Goal: Task Accomplishment & Management: Manage account settings

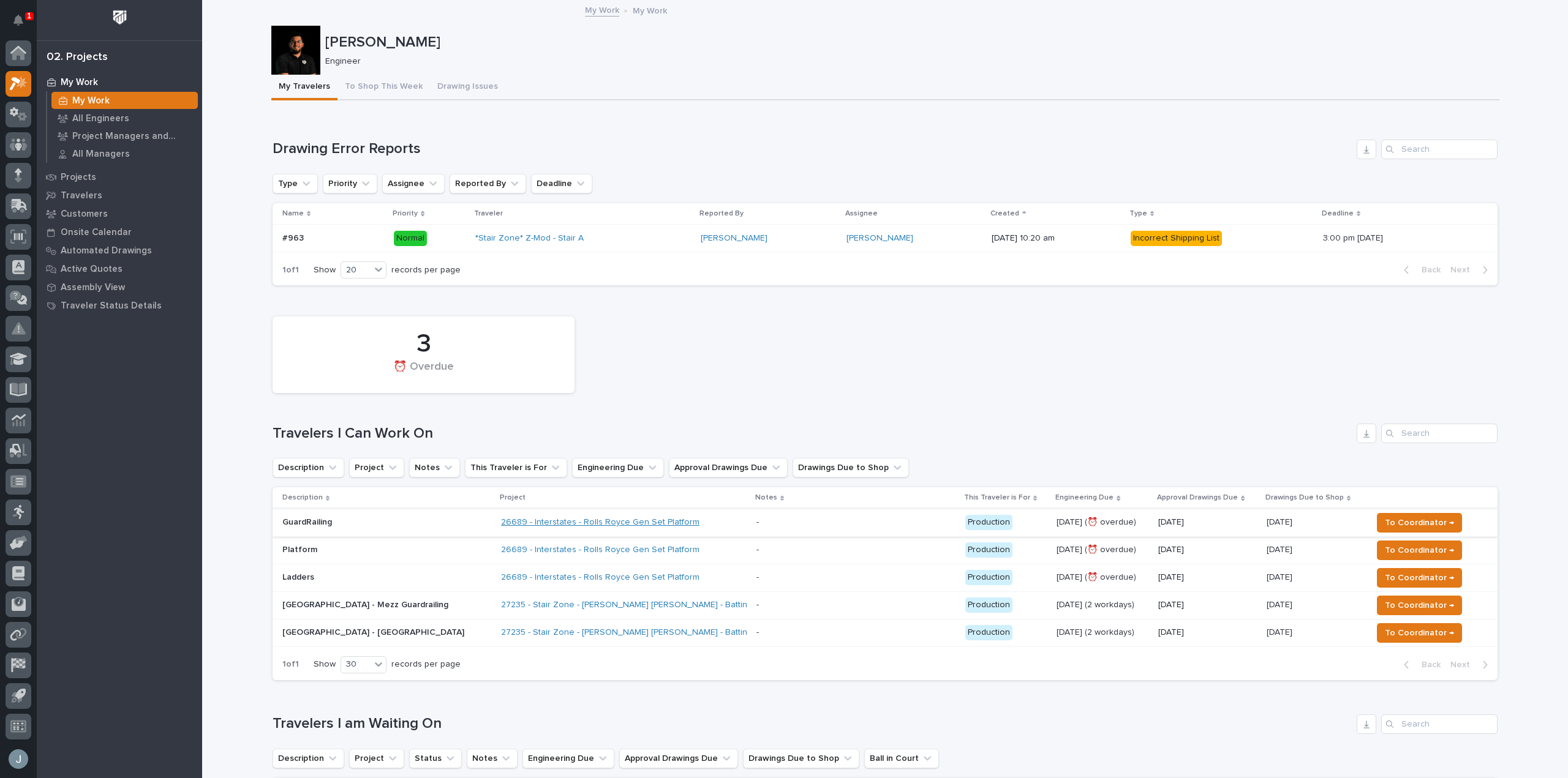
click at [587, 520] on link "26689 - Interstates - Rolls Royce Gen Set Platform" at bounding box center [600, 522] width 198 height 10
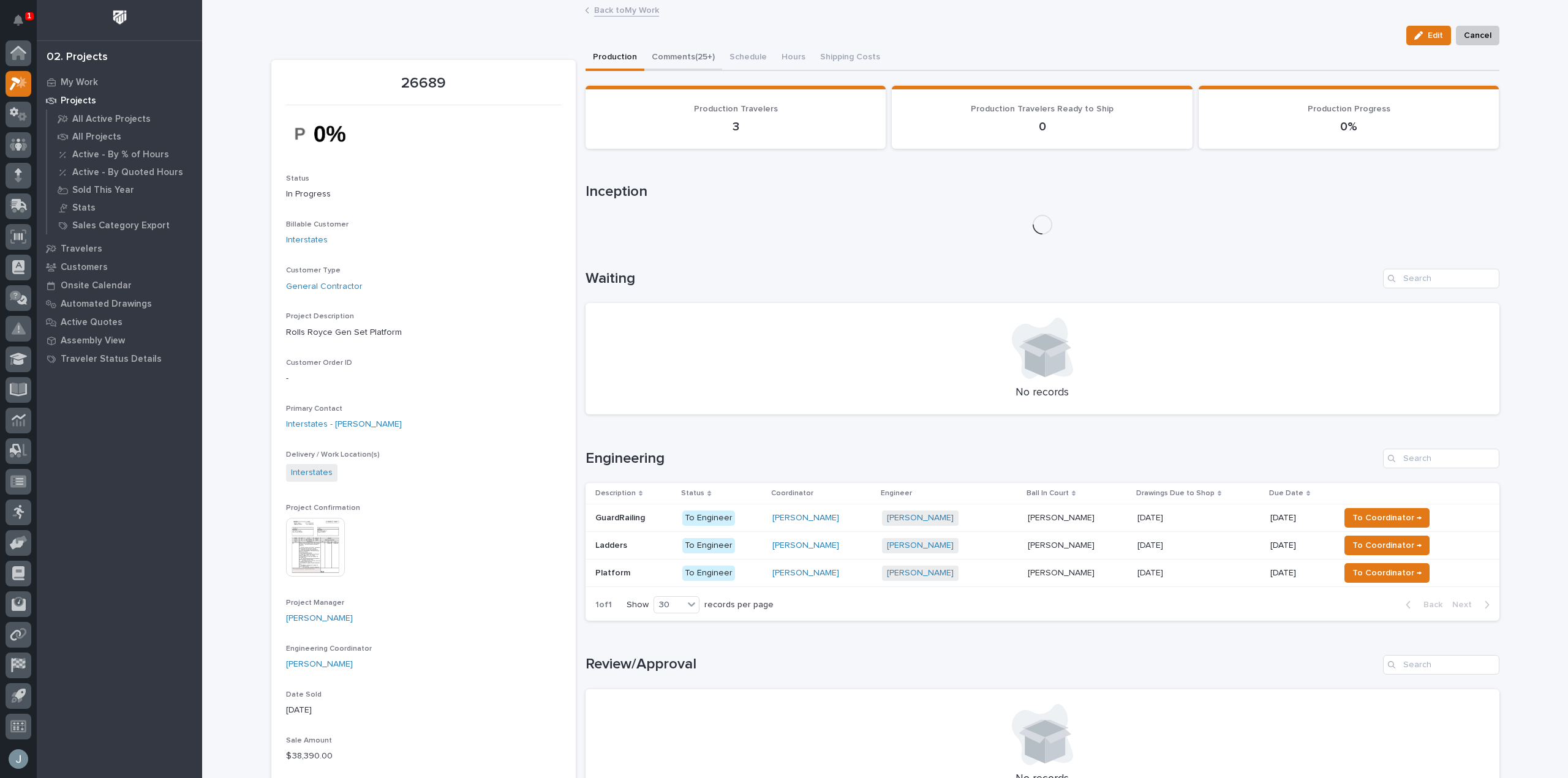
click at [706, 58] on button "Comments (25+)" at bounding box center [683, 58] width 78 height 26
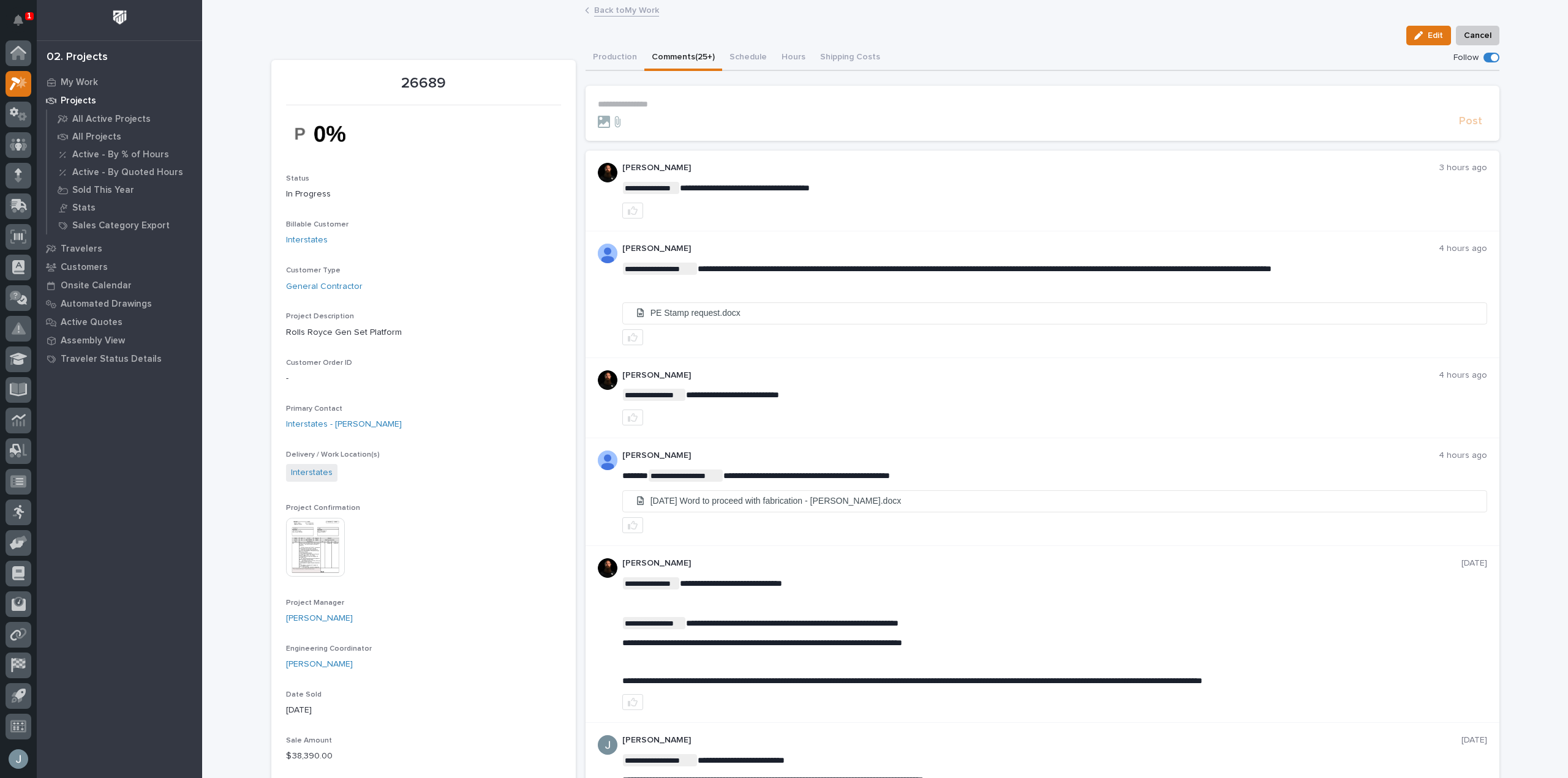
click at [679, 98] on section "**********" at bounding box center [1043, 113] width 914 height 55
click at [679, 104] on p "**********" at bounding box center [1042, 104] width 889 height 10
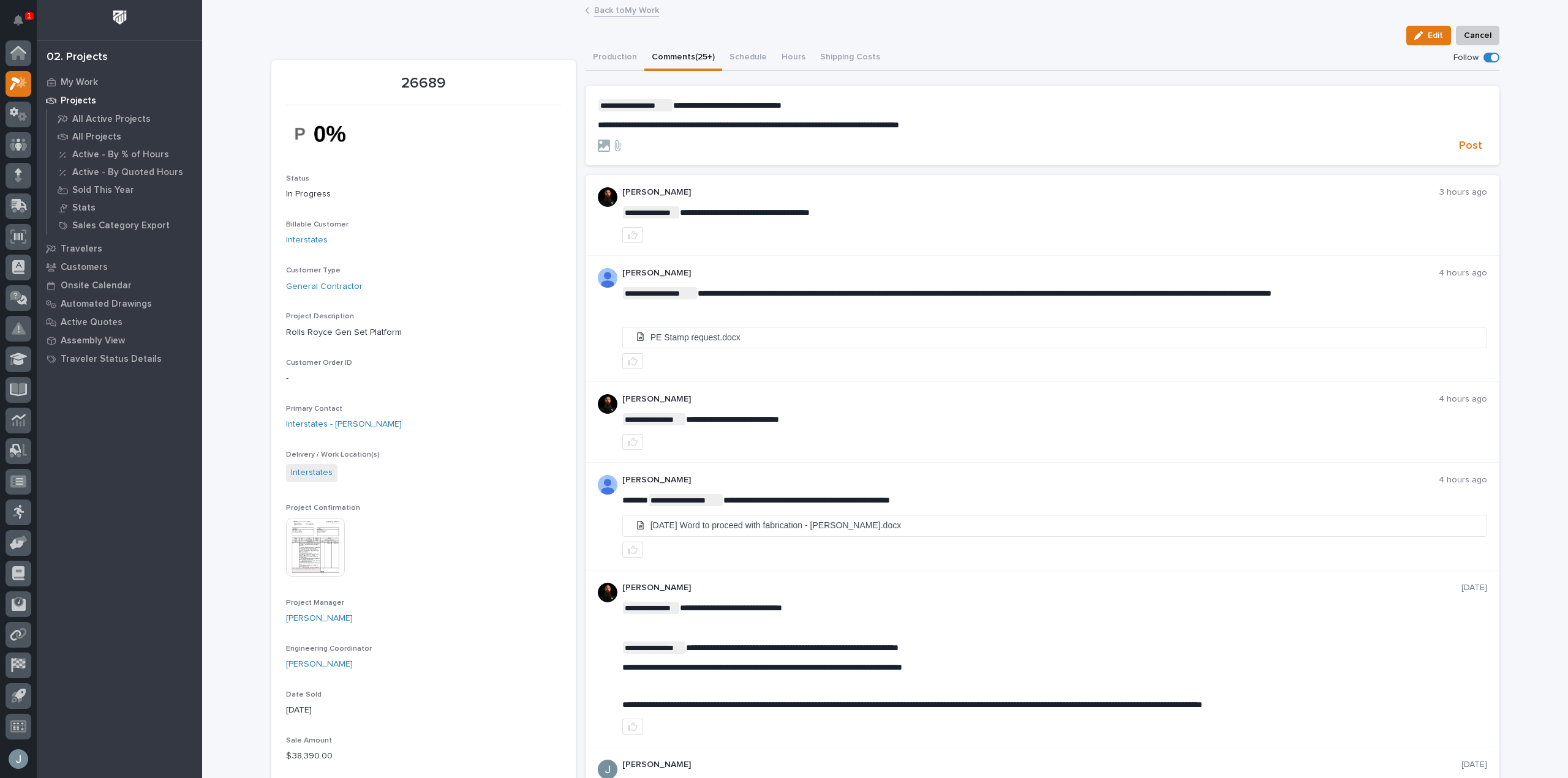
click at [755, 106] on span "**********" at bounding box center [727, 105] width 109 height 9
click at [1461, 141] on span "Post" at bounding box center [1470, 146] width 23 height 14
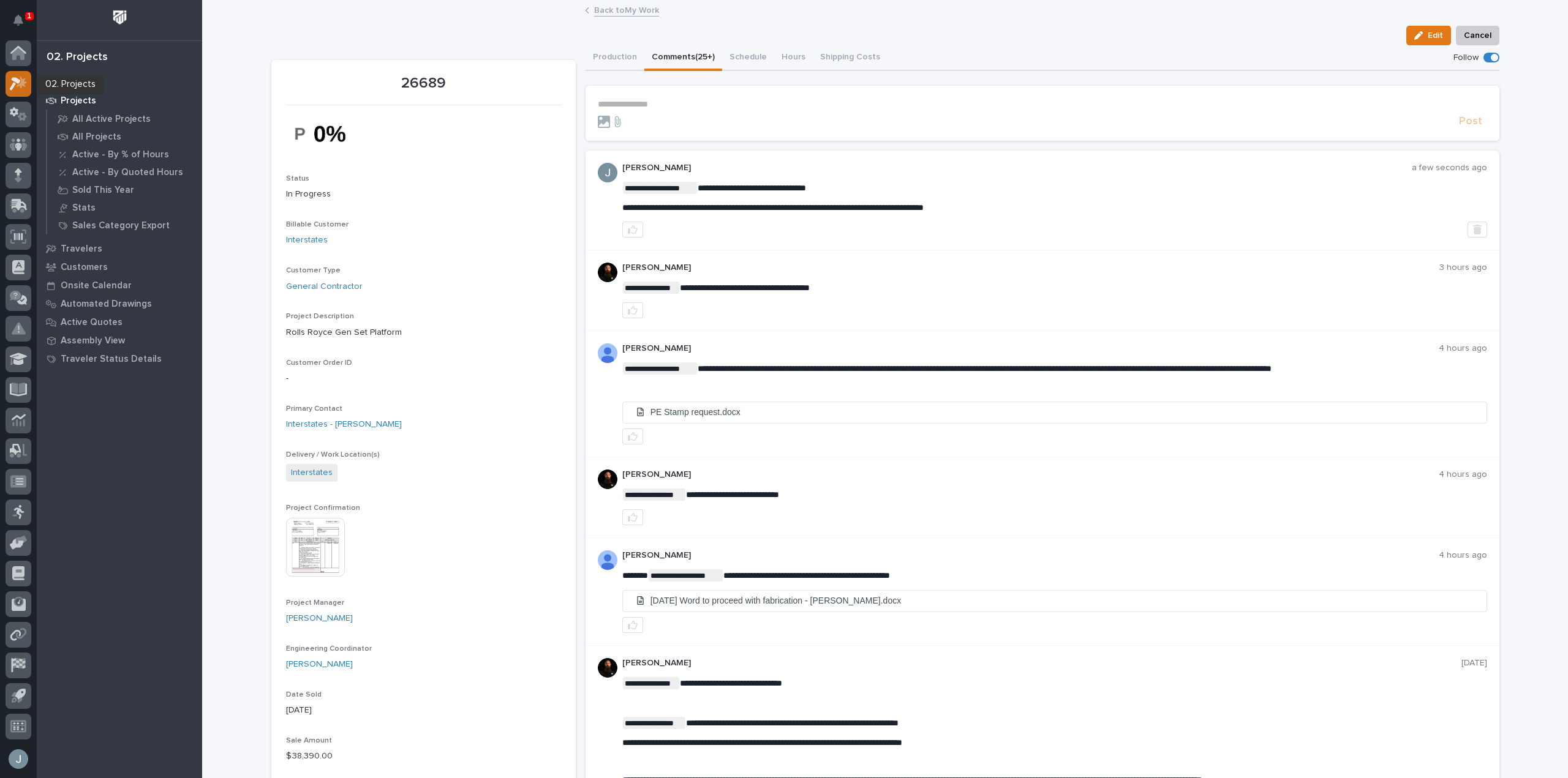
click at [20, 77] on icon at bounding box center [18, 84] width 18 height 14
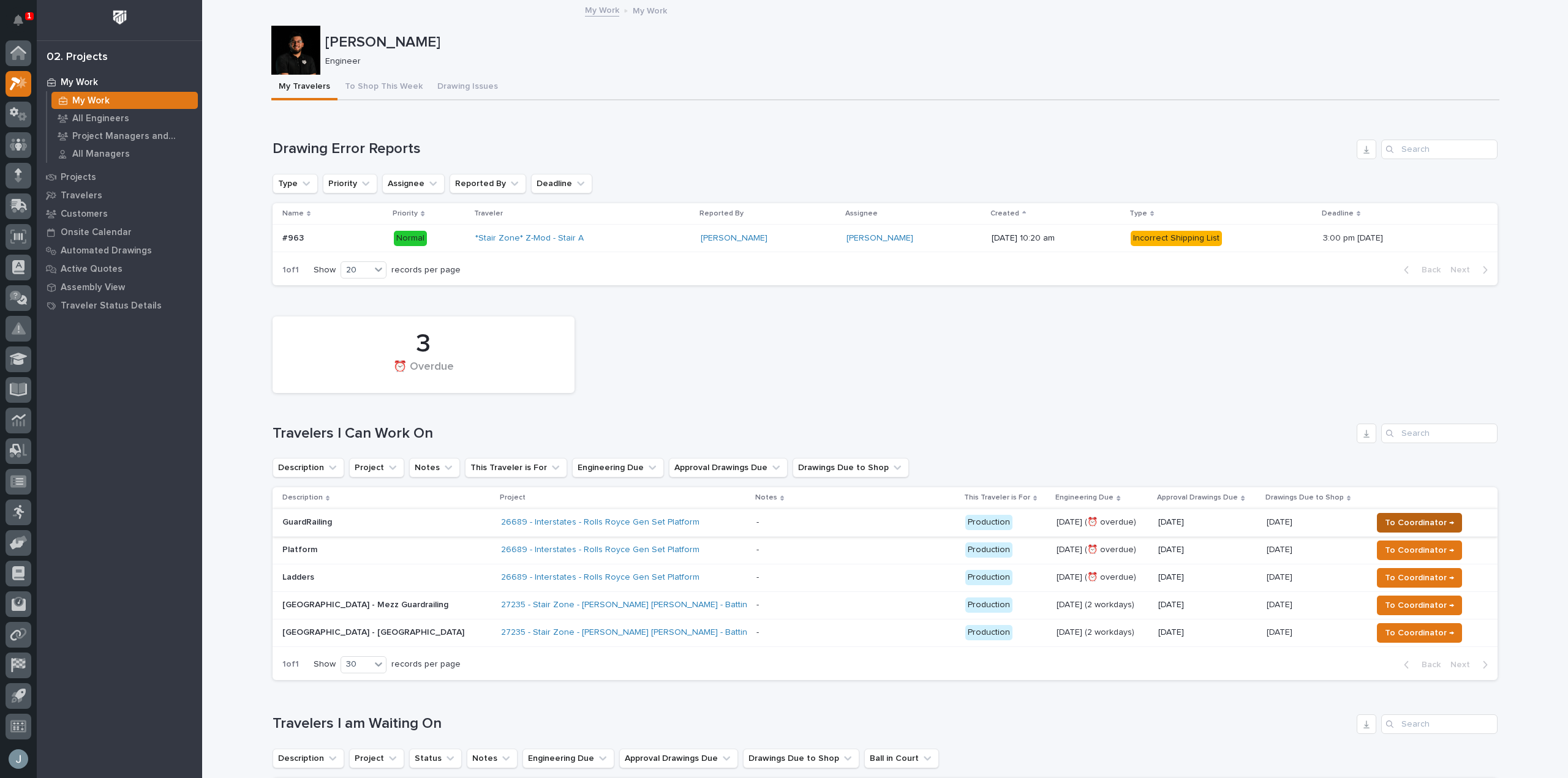
click at [1439, 525] on span "To Coordinator →" at bounding box center [1419, 522] width 70 height 14
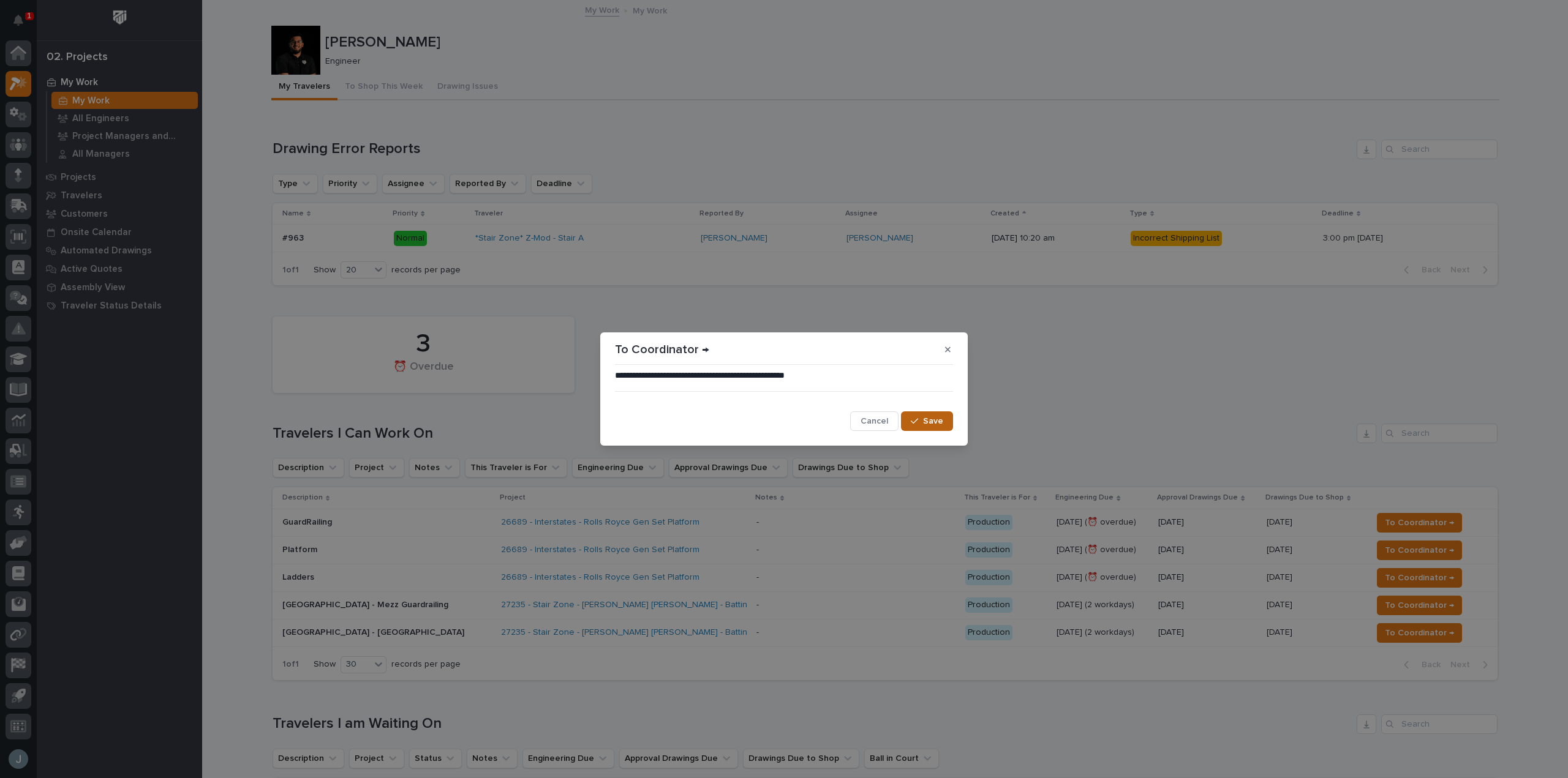
click at [944, 422] on button "Save" at bounding box center [927, 421] width 52 height 20
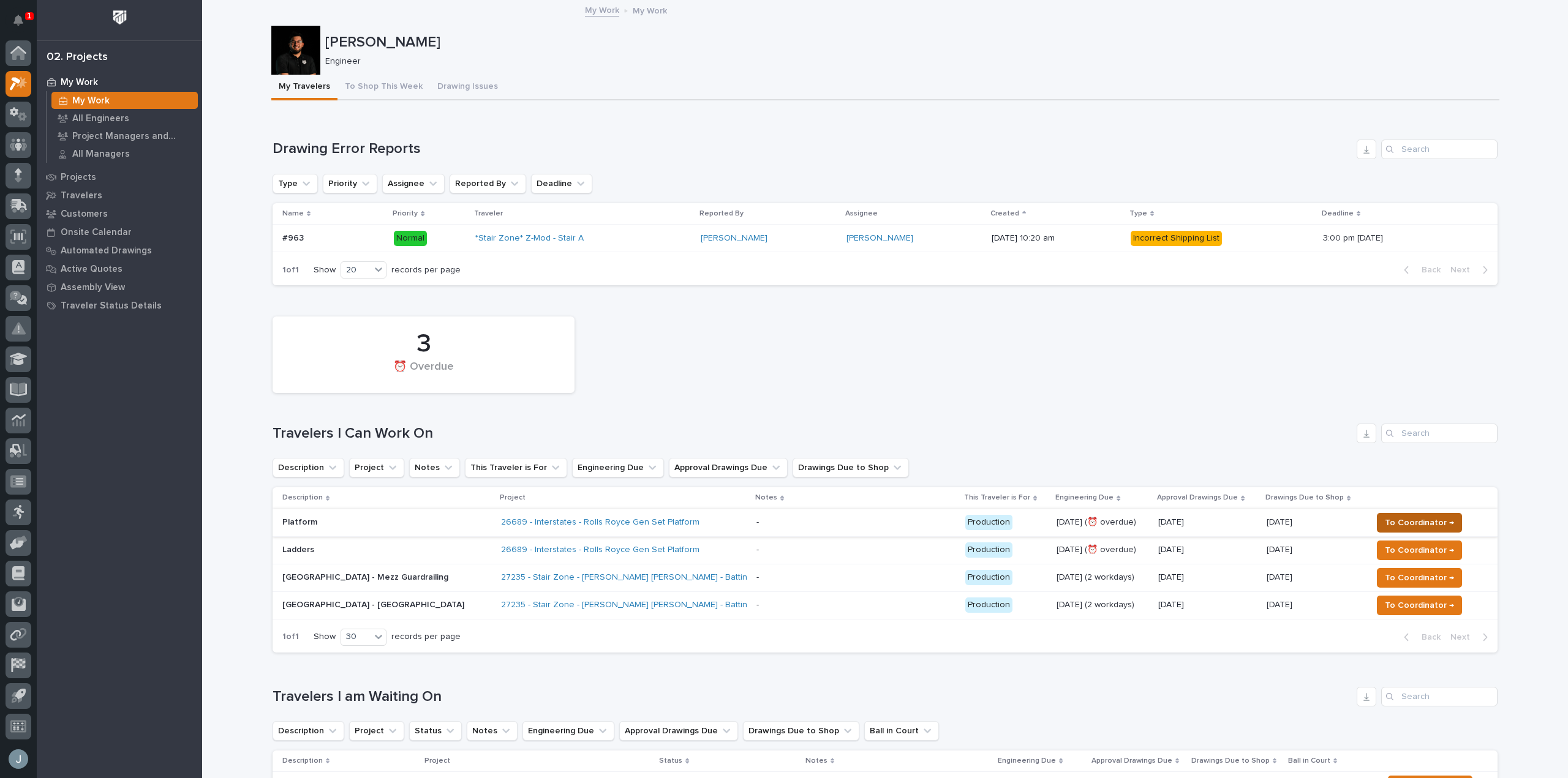
click at [1415, 524] on span "To Coordinator →" at bounding box center [1419, 522] width 70 height 14
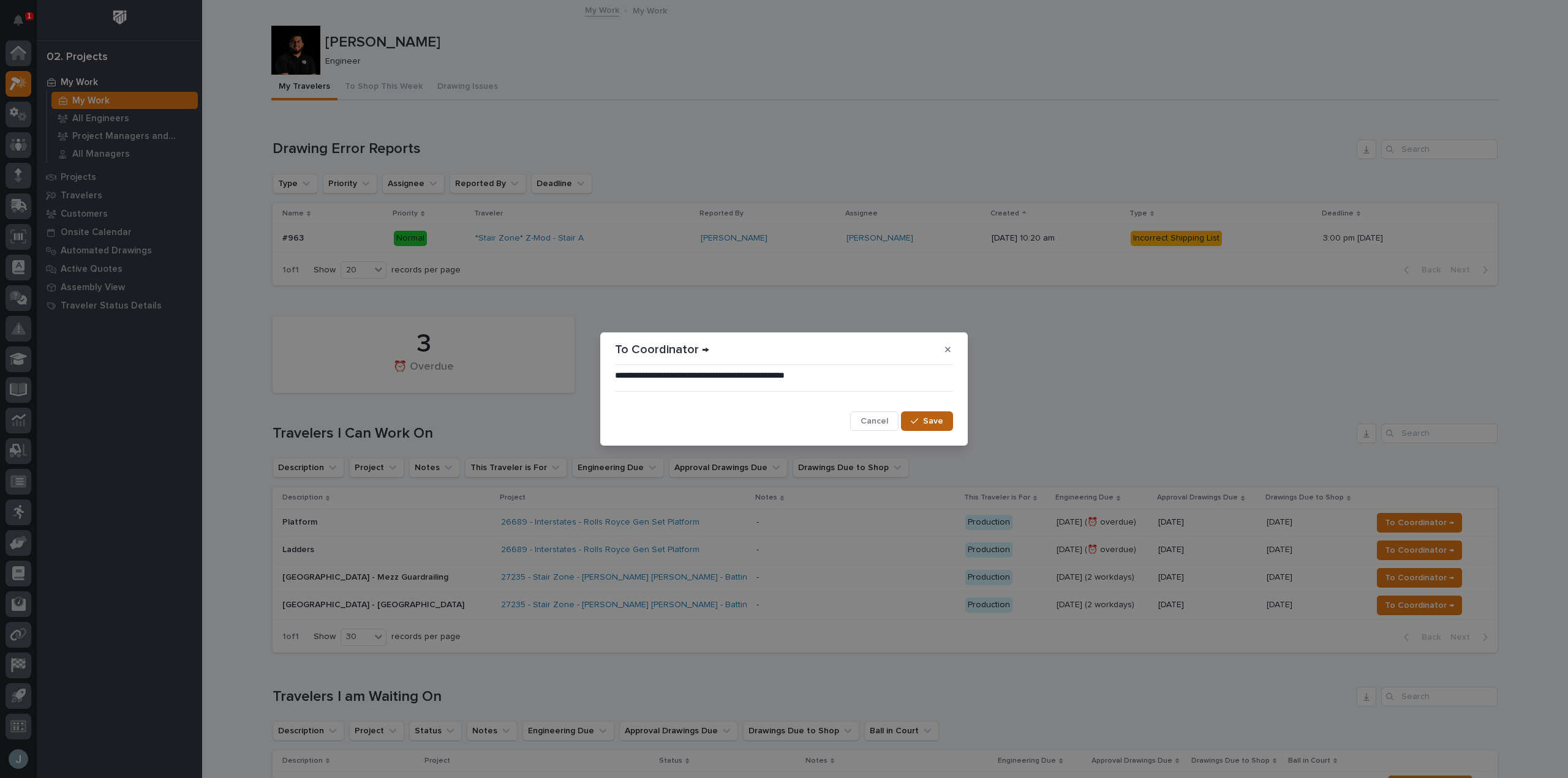
click at [922, 423] on div "button" at bounding box center [917, 421] width 12 height 9
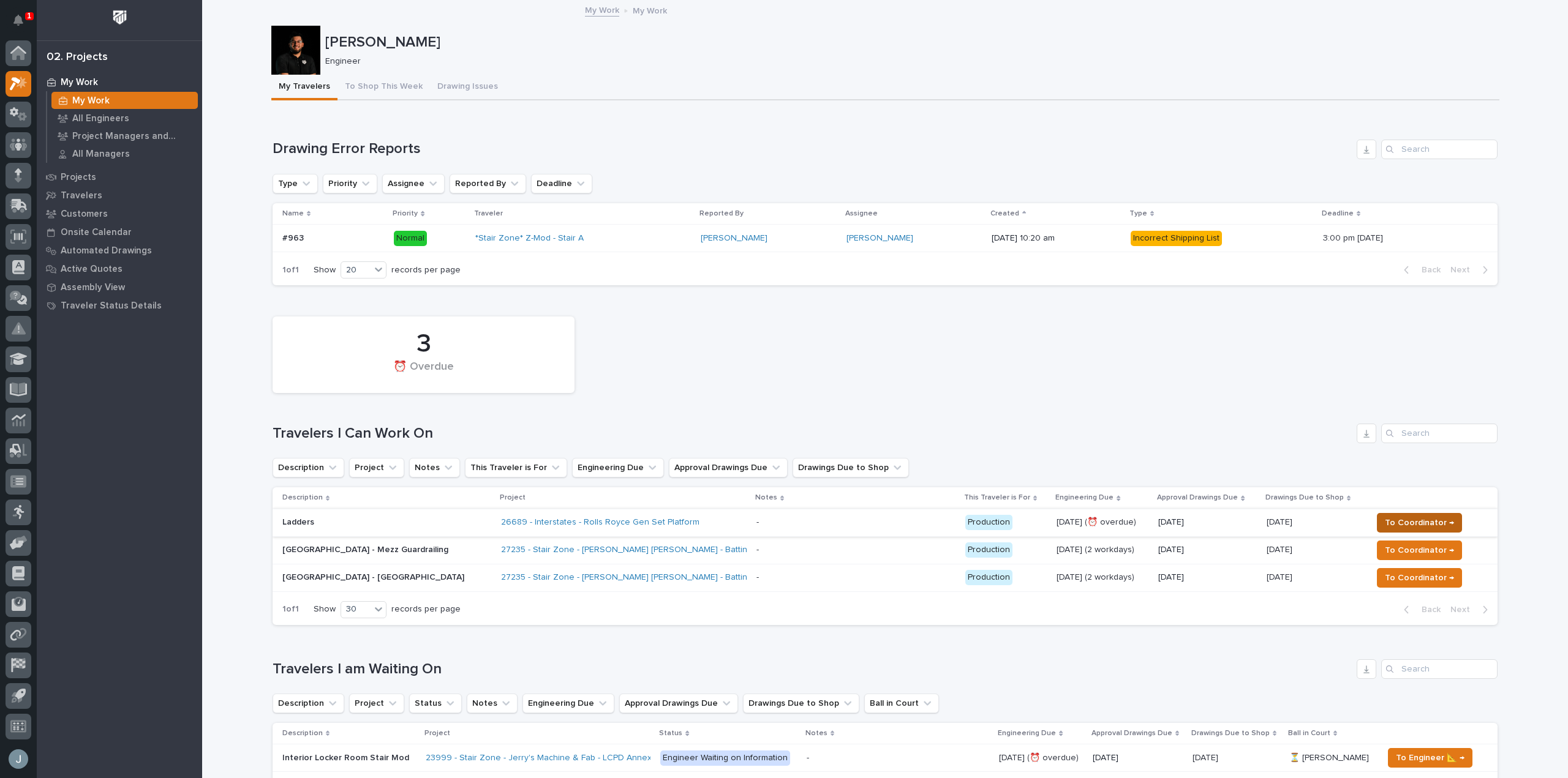
click at [1421, 528] on span "To Coordinator →" at bounding box center [1419, 522] width 70 height 14
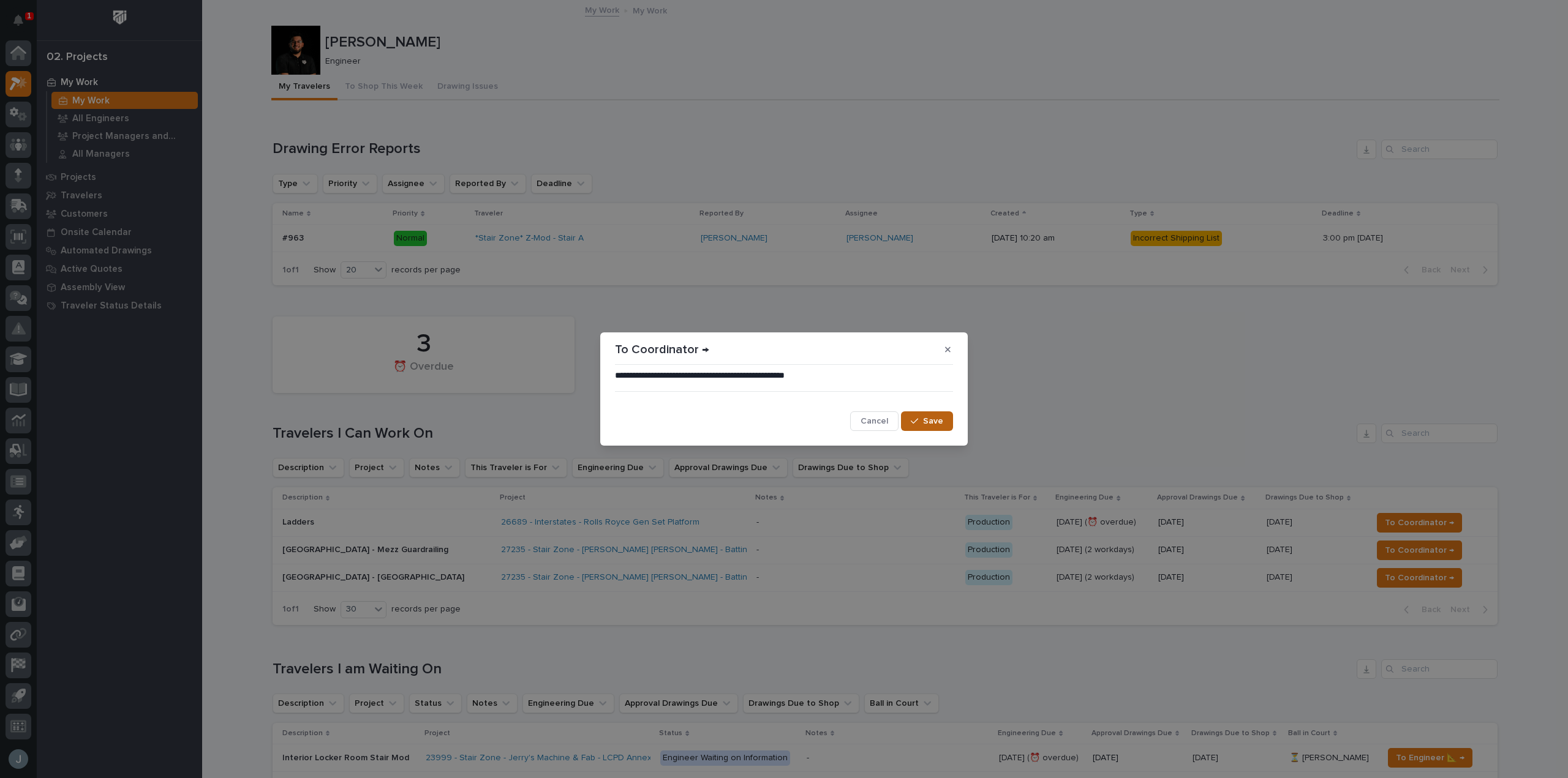
click at [934, 423] on span "Save" at bounding box center [933, 422] width 20 height 11
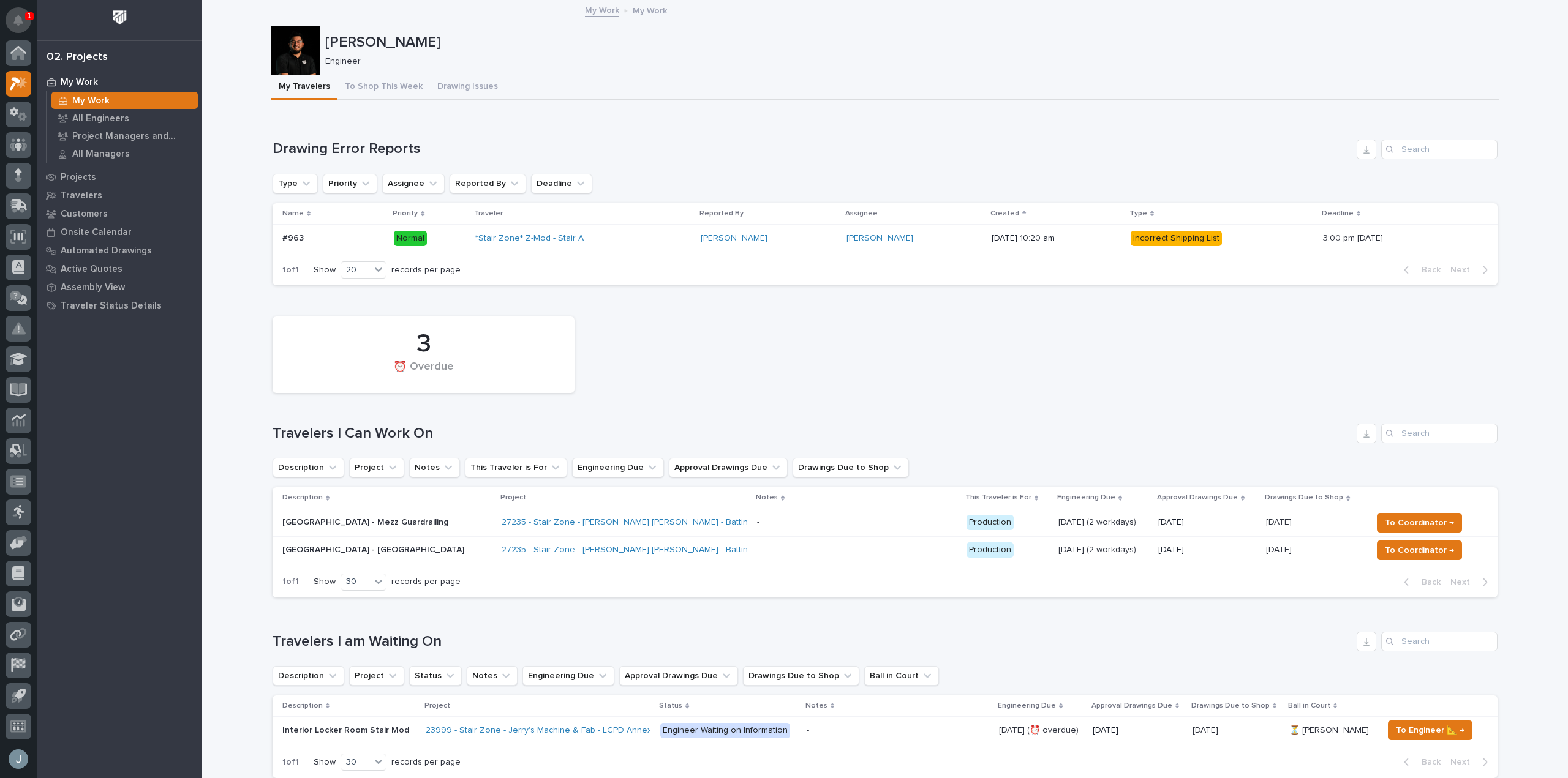
click at [20, 20] on icon "Notifications" at bounding box center [18, 20] width 10 height 11
click at [185, 396] on div "My Work My Work All Engineers Project Managers and Engineers All Managers Proje…" at bounding box center [119, 425] width 165 height 705
click at [82, 175] on p "Projects" at bounding box center [78, 177] width 35 height 11
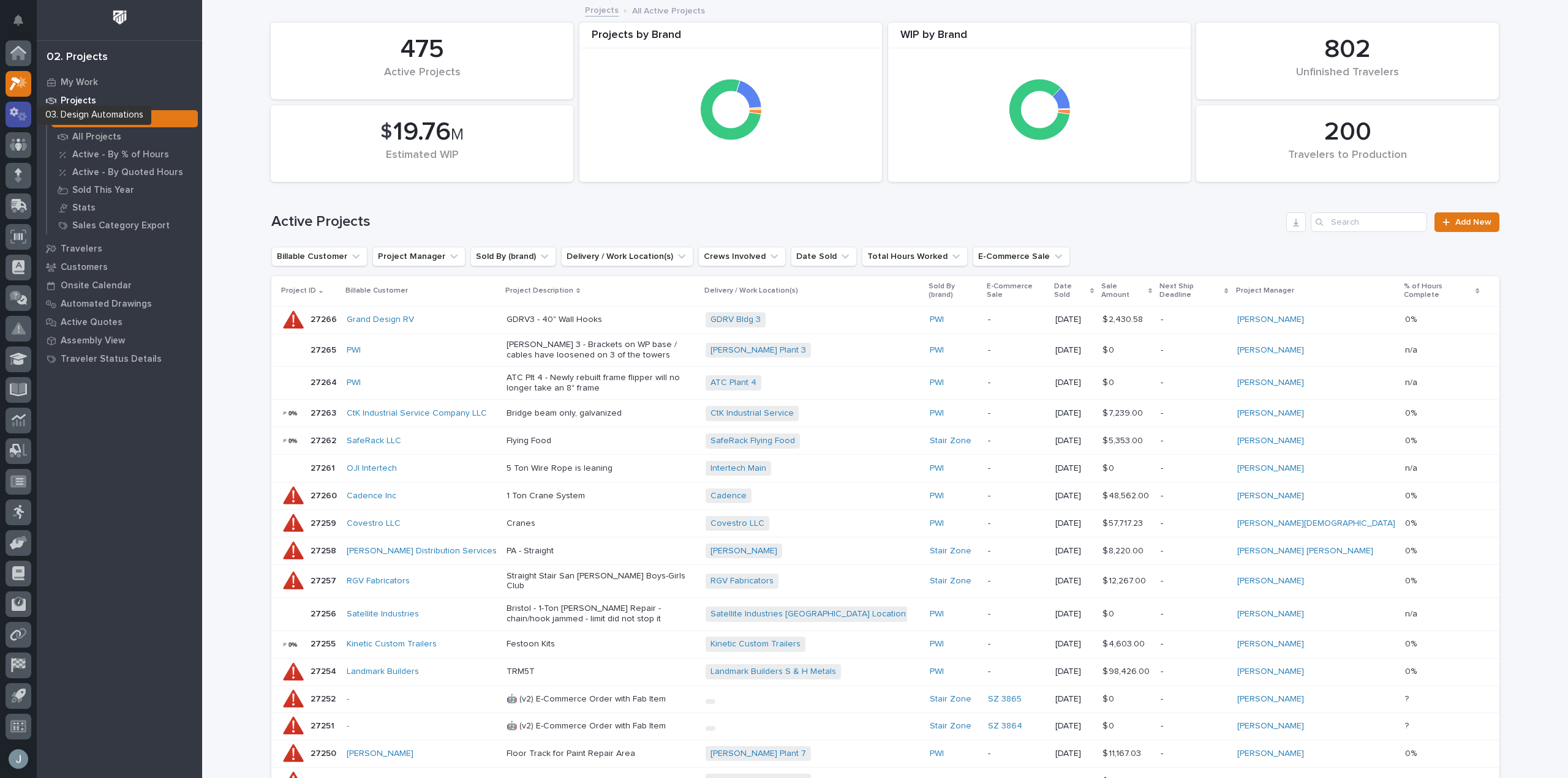
click at [12, 110] on icon at bounding box center [14, 111] width 9 height 9
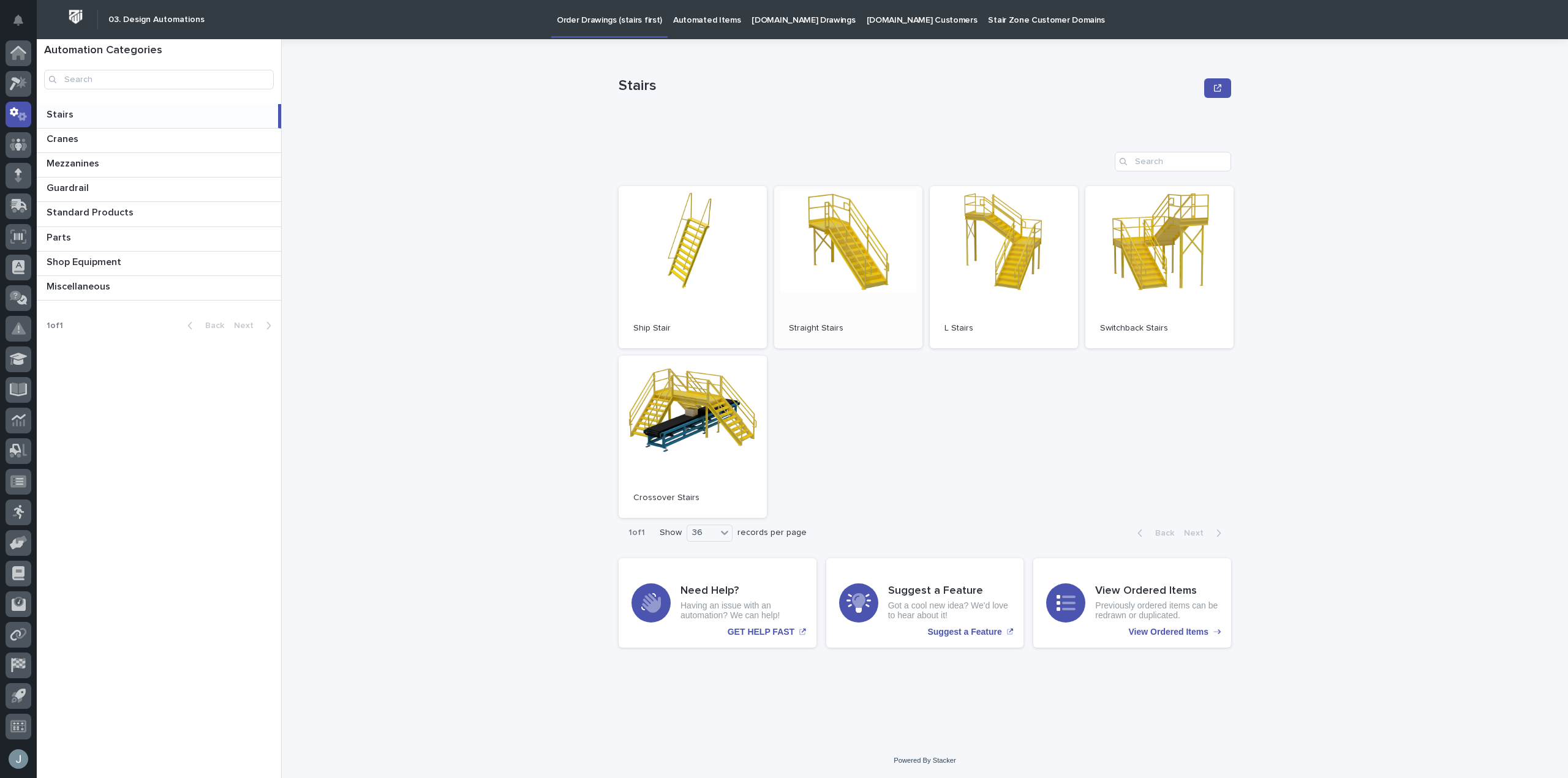
click at [852, 292] on link "Open" at bounding box center [849, 267] width 149 height 162
click at [993, 253] on link "Open" at bounding box center [1005, 267] width 149 height 162
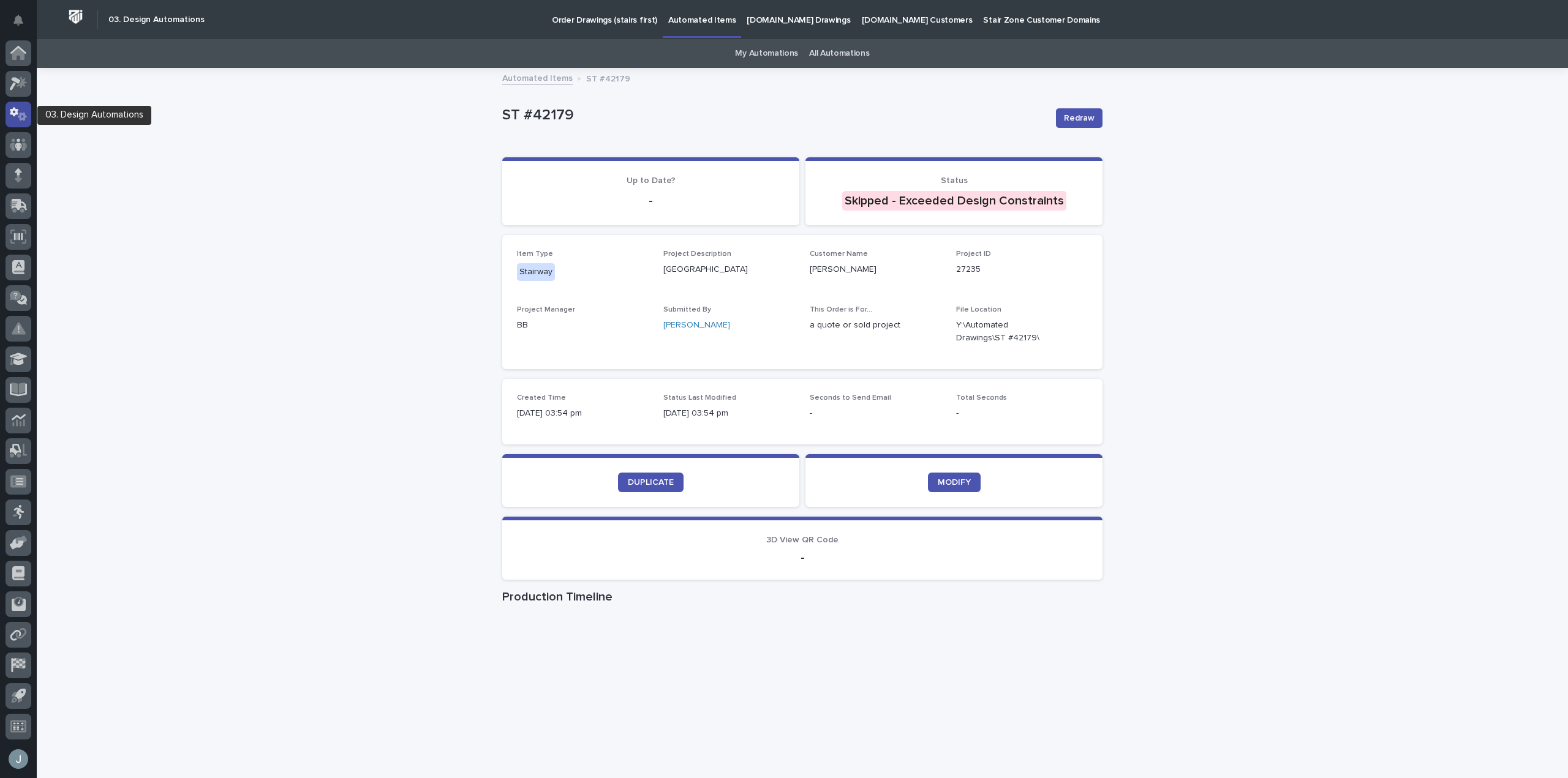
click at [15, 120] on icon at bounding box center [18, 114] width 18 height 14
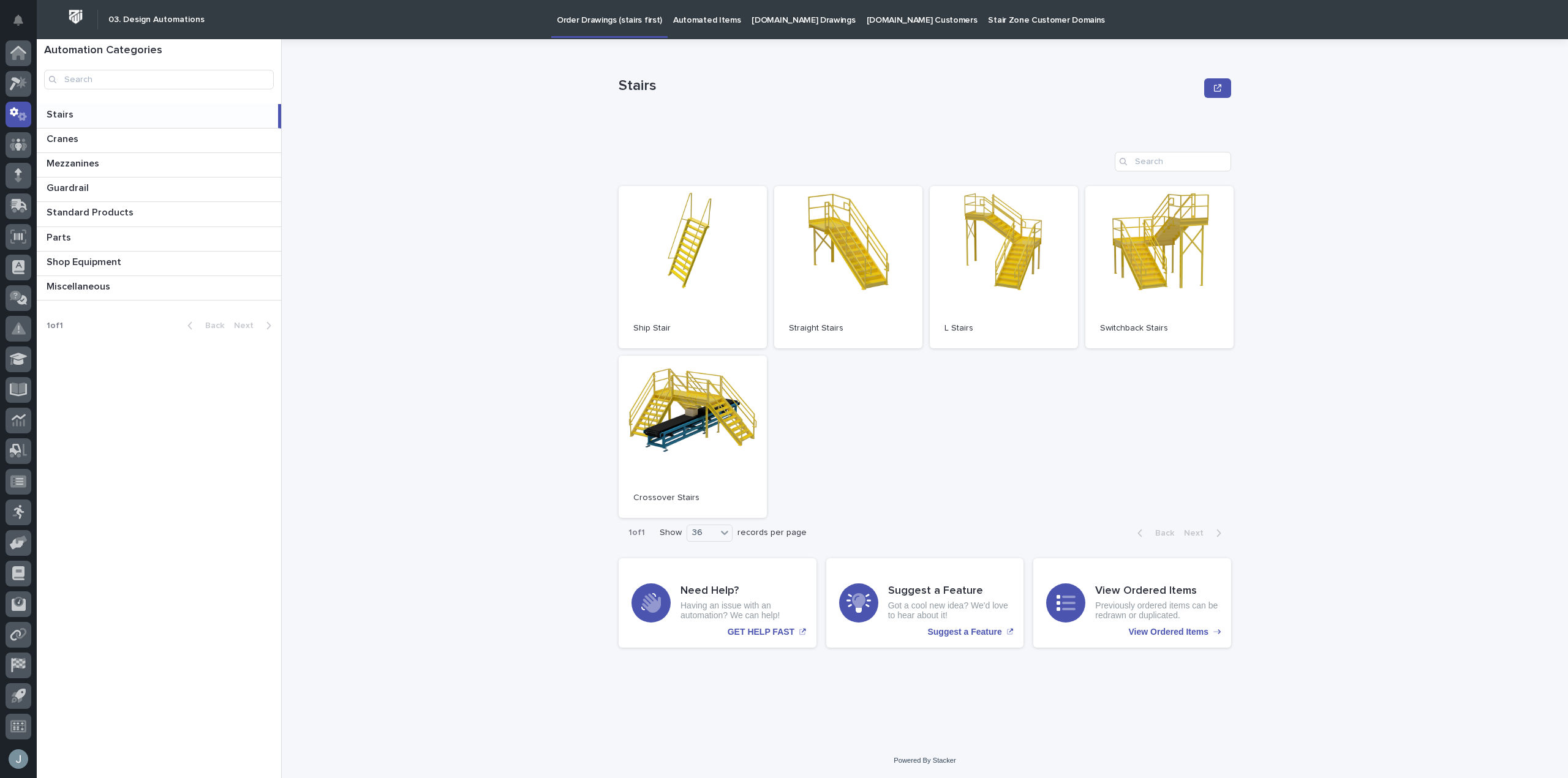
click at [803, 316] on link "Open" at bounding box center [849, 267] width 149 height 162
click at [822, 268] on link "Open" at bounding box center [849, 267] width 149 height 162
